Goal: Transaction & Acquisition: Purchase product/service

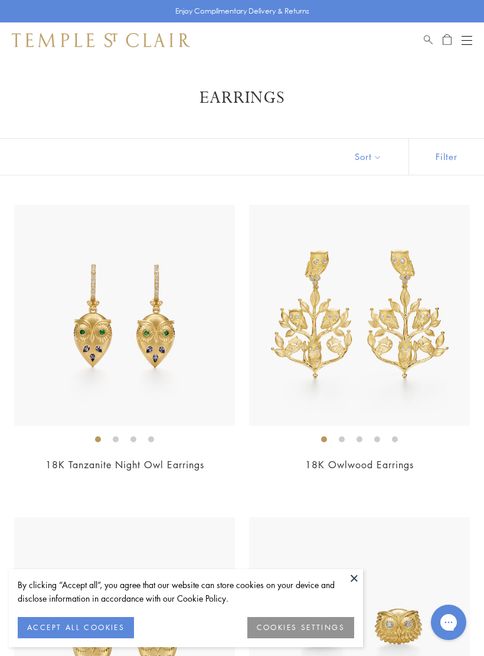
click at [449, 654] on img at bounding box center [359, 627] width 221 height 221
